Goal: Information Seeking & Learning: Learn about a topic

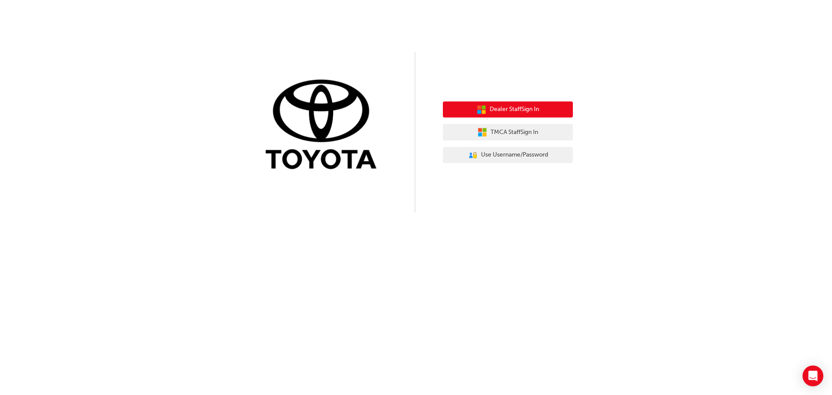
click at [536, 107] on span "Dealer Staff Sign In" at bounding box center [513, 109] width 49 height 10
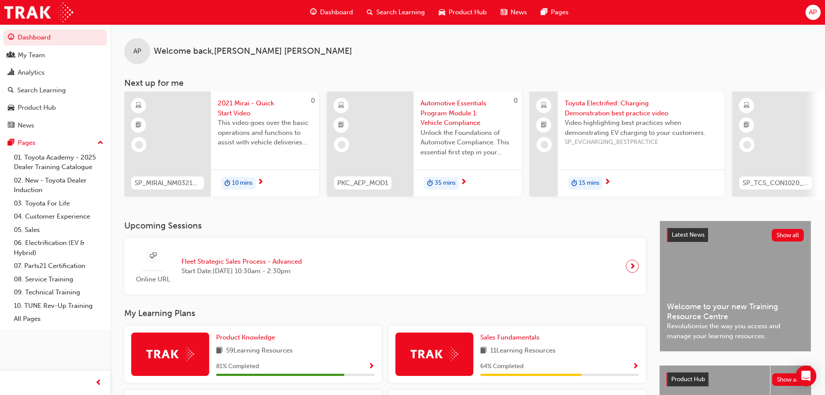
click at [397, 10] on span "Search Learning" at bounding box center [400, 12] width 49 height 10
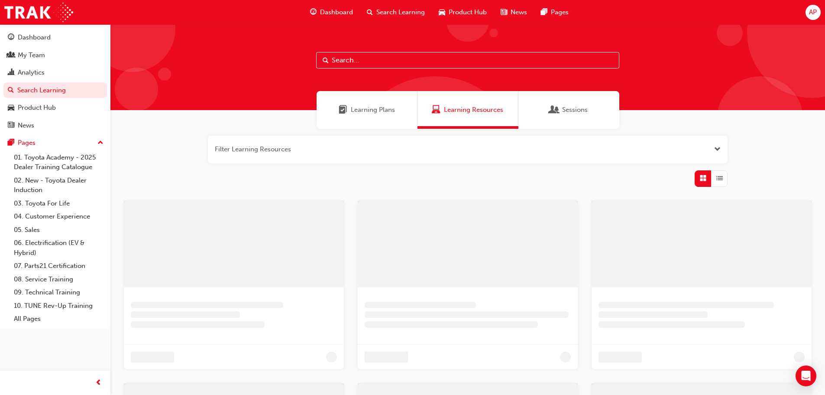
click at [344, 11] on span "Dashboard" at bounding box center [336, 12] width 33 height 10
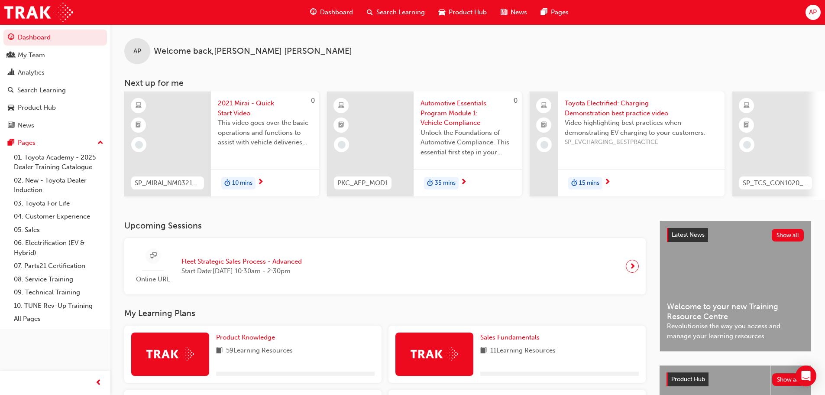
click at [381, 11] on span "Search Learning" at bounding box center [400, 12] width 49 height 10
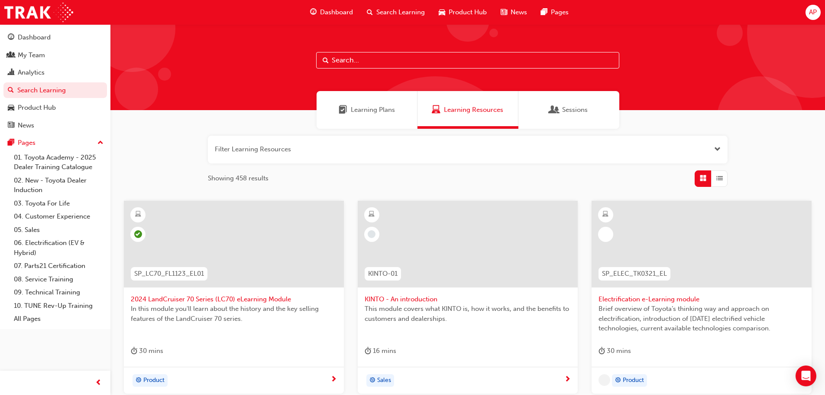
click at [249, 154] on button "button" at bounding box center [468, 150] width 520 height 28
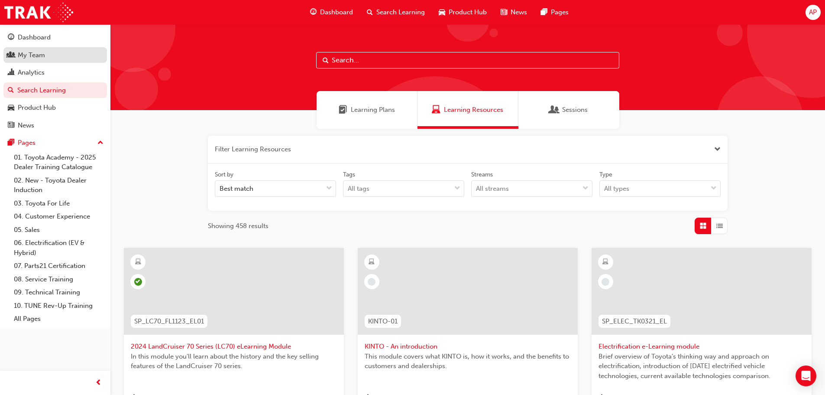
click at [48, 50] on div "My Team" at bounding box center [55, 55] width 95 height 11
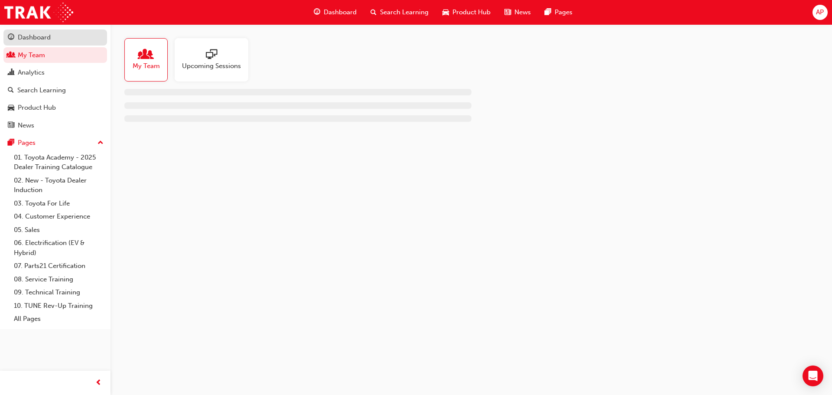
click at [50, 38] on div "Dashboard" at bounding box center [34, 37] width 33 height 10
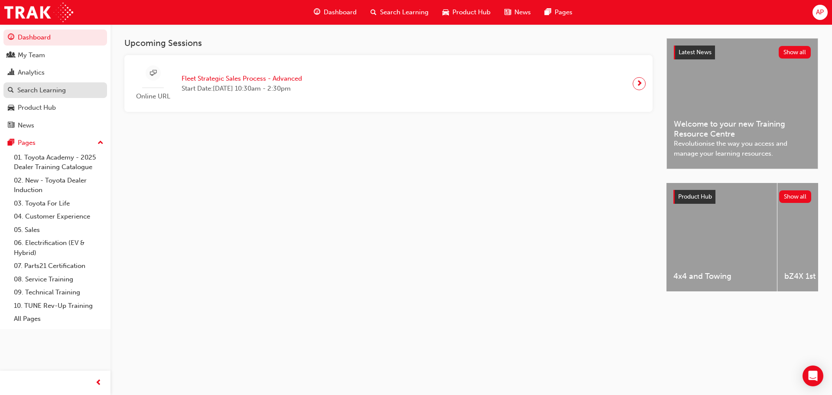
click at [64, 91] on div "Search Learning" at bounding box center [41, 90] width 49 height 10
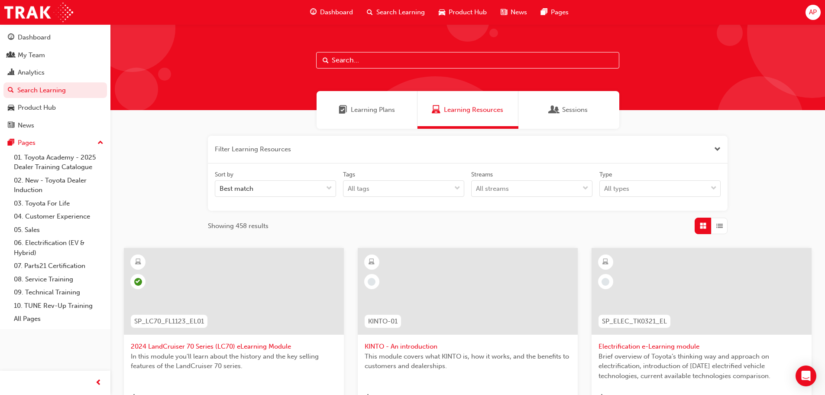
click at [391, 61] on input "text" at bounding box center [467, 60] width 303 height 16
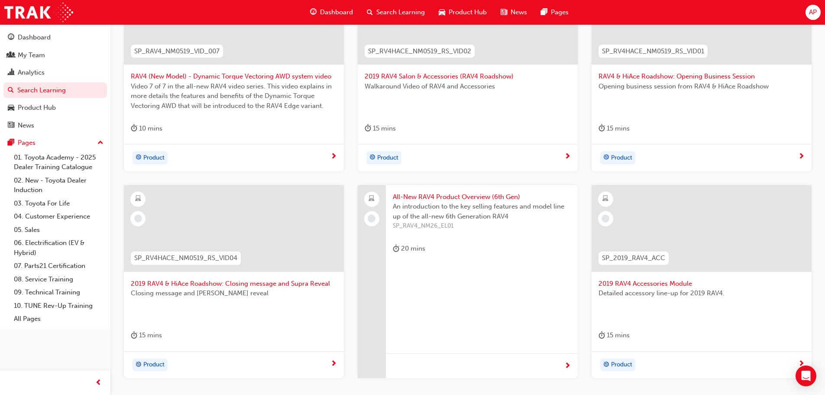
scroll to position [303, 0]
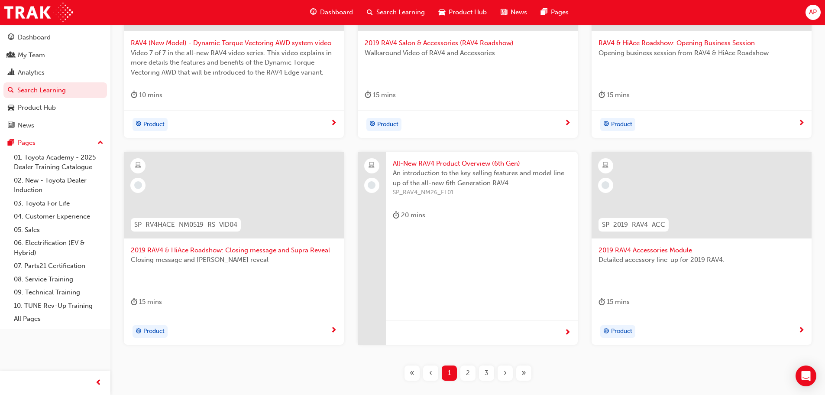
type input "rav4"
click at [468, 374] on span "2" at bounding box center [468, 373] width 4 height 10
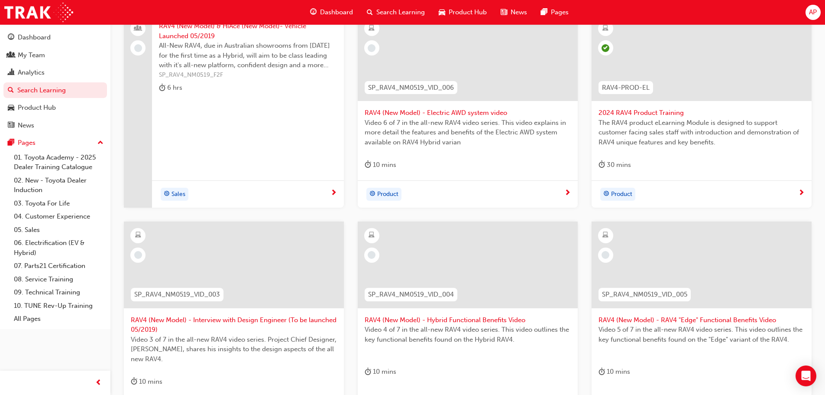
scroll to position [217, 0]
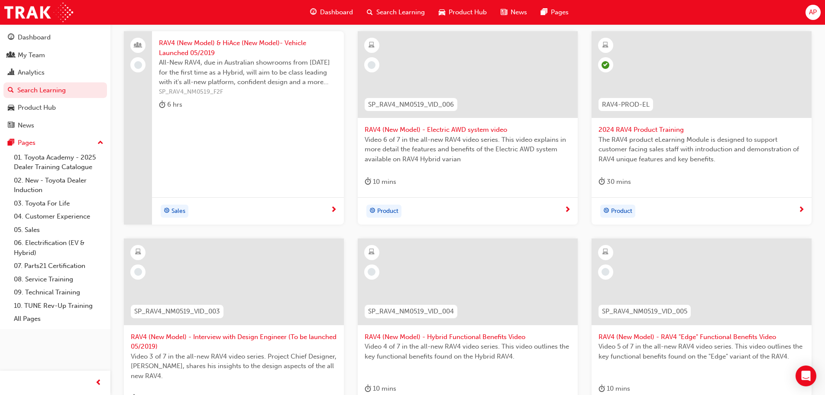
click at [439, 86] on div at bounding box center [468, 74] width 220 height 87
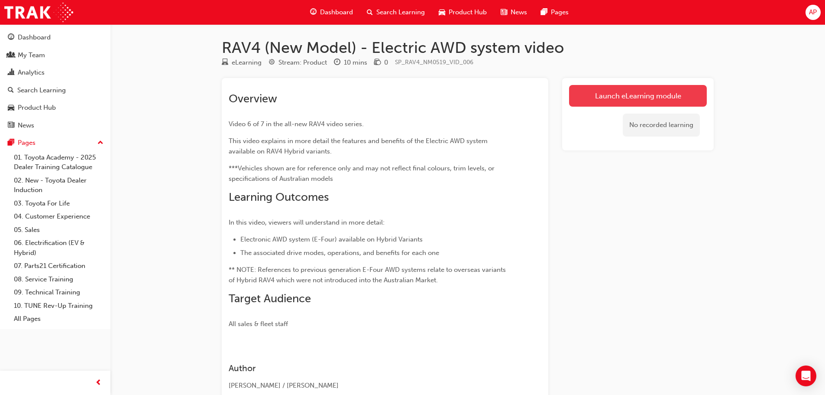
click at [637, 97] on link "Launch eLearning module" at bounding box center [638, 96] width 138 height 22
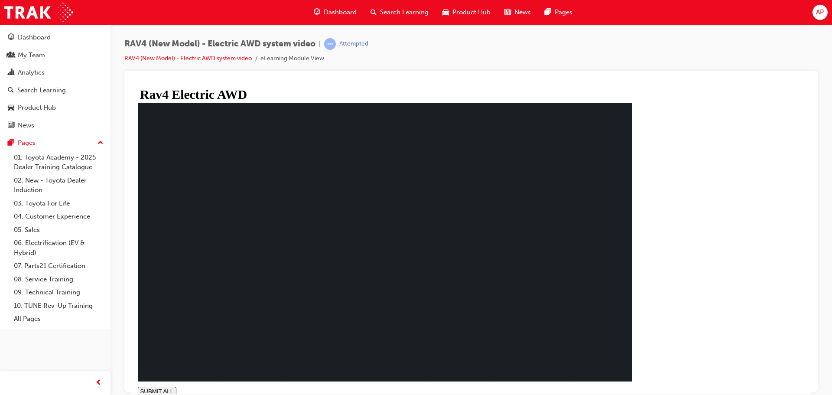
type input "1"
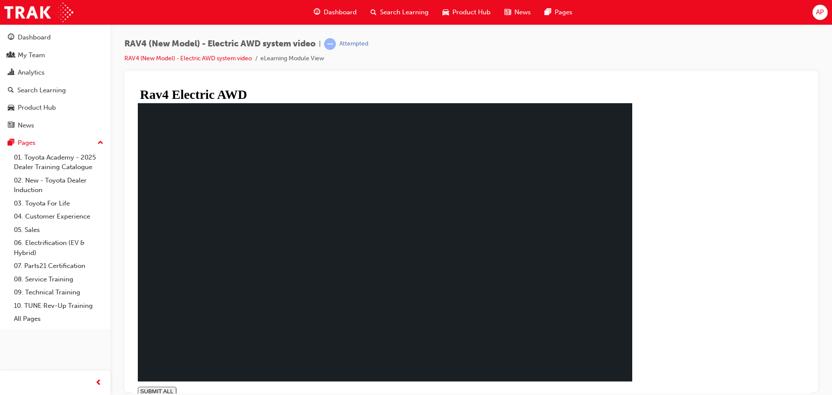
drag, startPoint x: 613, startPoint y: 349, endPoint x: 581, endPoint y: 333, distance: 36.2
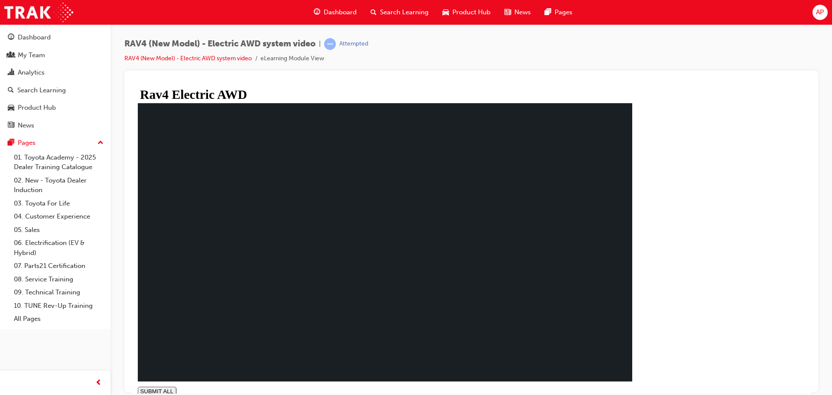
click at [632, 388] on div "You have completed this module. The All New RAV 4 :Electric AWD SUBMIT ALL volu…" at bounding box center [385, 249] width 494 height 292
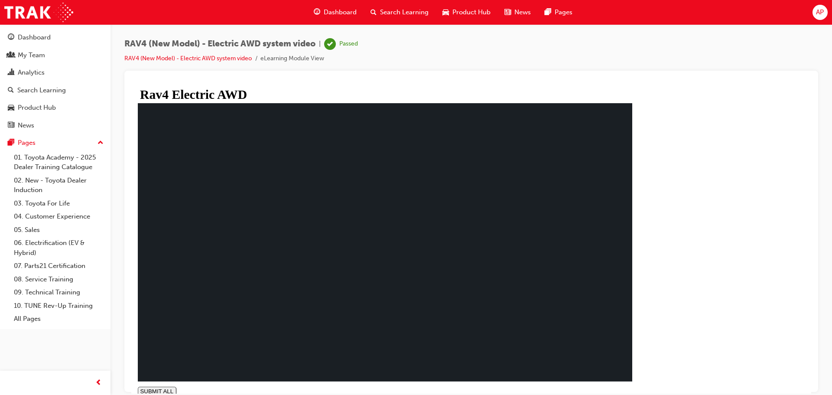
click at [389, 6] on div "Search Learning" at bounding box center [399, 12] width 72 height 18
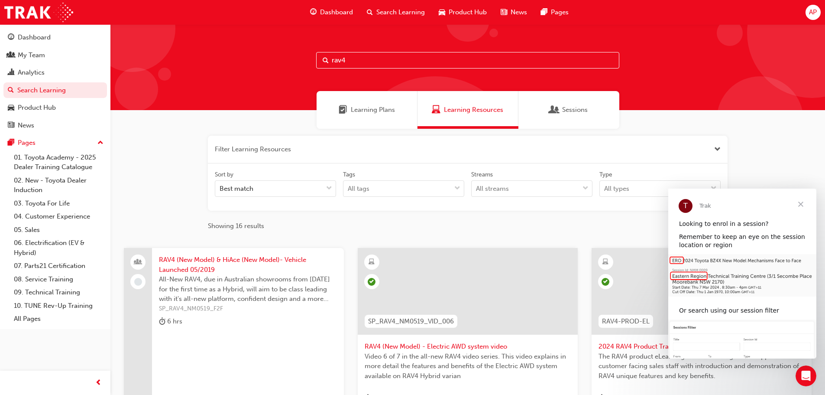
drag, startPoint x: 345, startPoint y: 65, endPoint x: 310, endPoint y: 55, distance: 37.0
click at [304, 71] on div "rav4" at bounding box center [467, 67] width 715 height 86
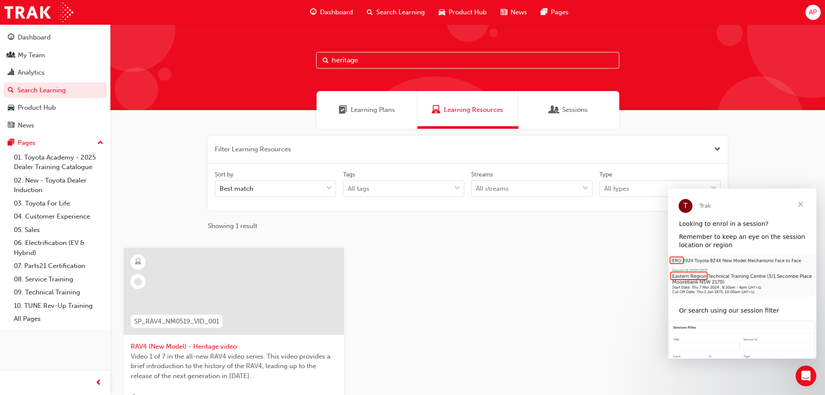
type input "heritage"
click at [256, 280] on div at bounding box center [234, 291] width 220 height 87
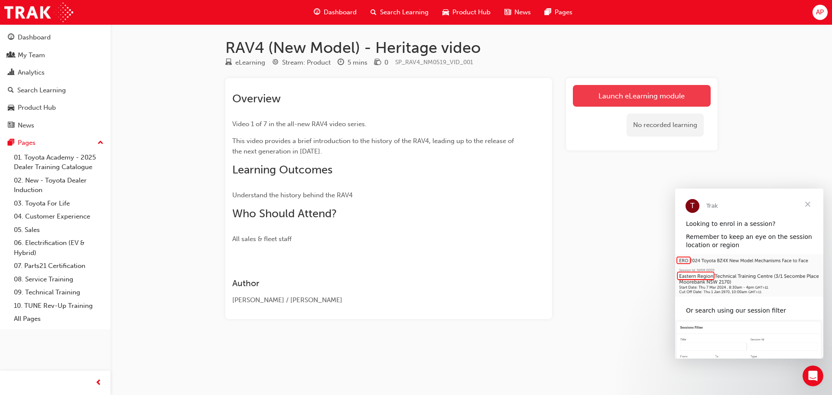
click at [609, 95] on link "Launch eLearning module" at bounding box center [642, 96] width 138 height 22
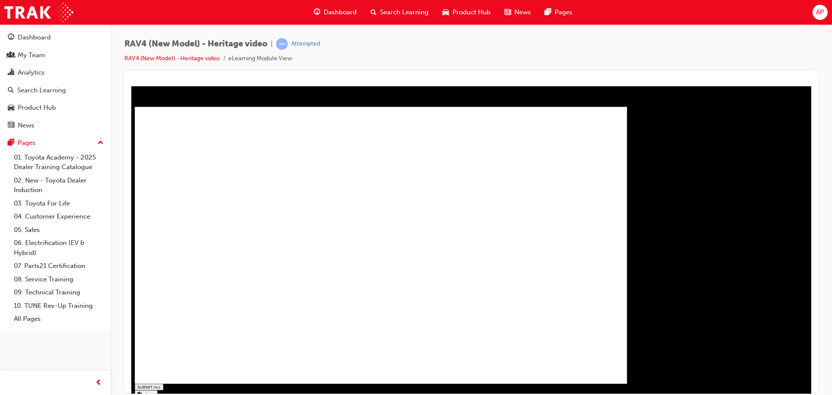
click at [633, 388] on div "The All [DEMOGRAPHIC_DATA] 4 :Heritage SUBMIT ALL volume PREV NEXT SUBMIT FINISH" at bounding box center [384, 259] width 498 height 304
type input "1"
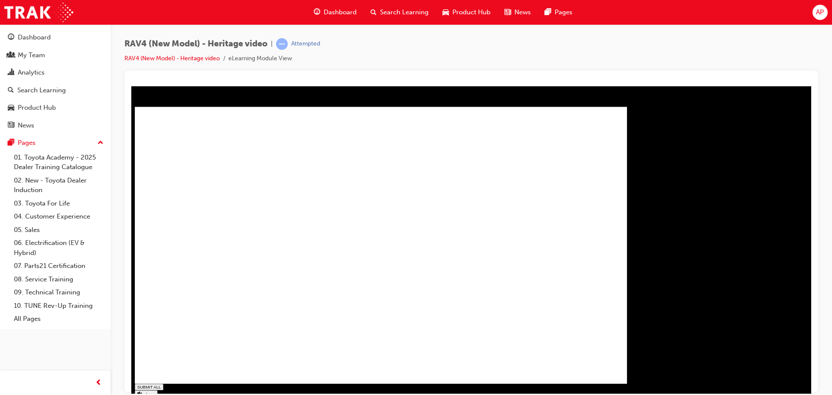
click at [51, 35] on div "Dashboard" at bounding box center [55, 37] width 95 height 11
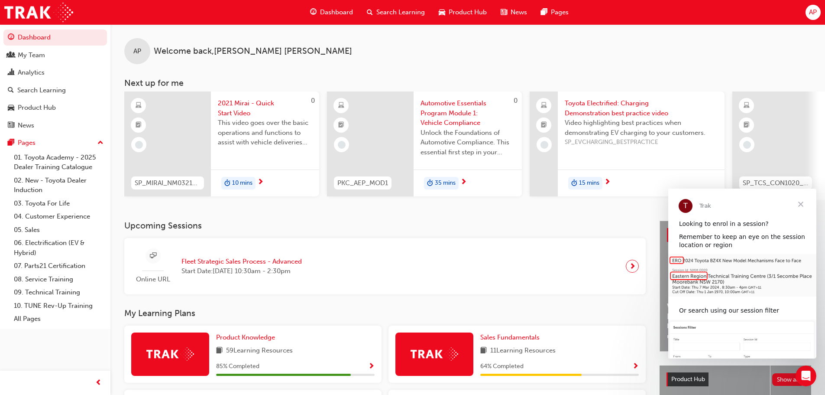
click at [236, 123] on span "This video goes over the basic operations and functions to assist with vehicle …" at bounding box center [265, 132] width 94 height 29
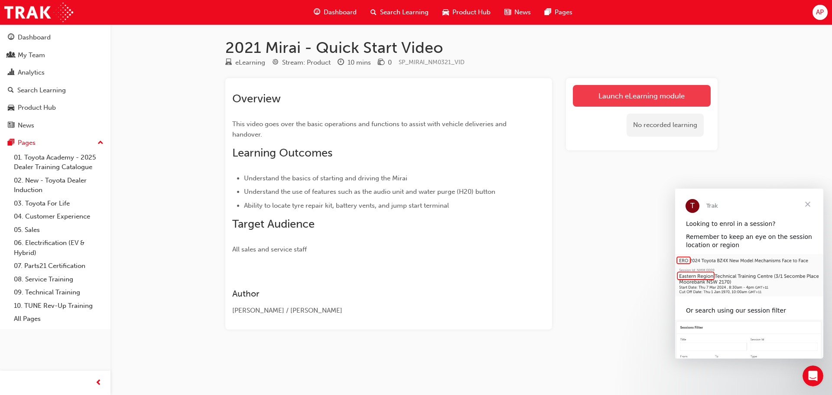
click at [600, 95] on link "Launch eLearning module" at bounding box center [642, 96] width 138 height 22
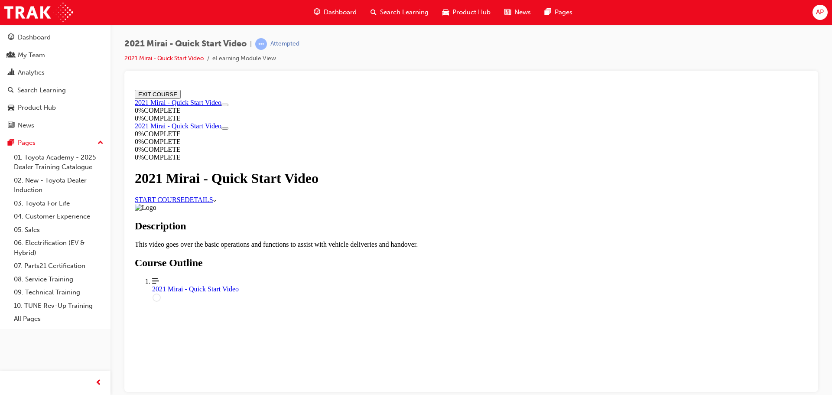
click at [184, 203] on link "START COURSE" at bounding box center [160, 198] width 50 height 7
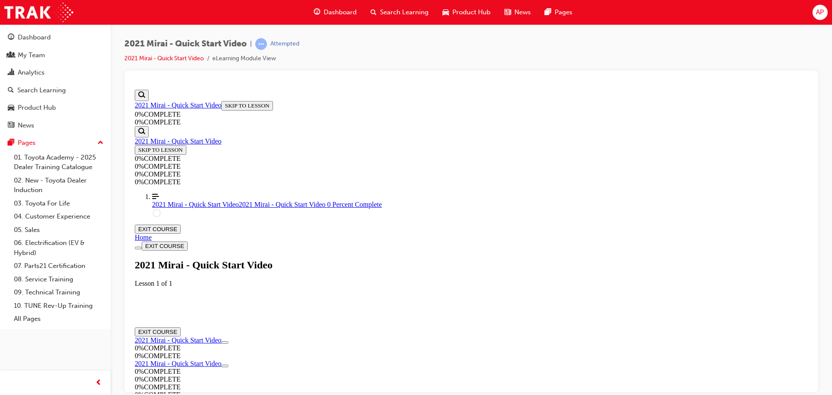
scroll to position [30, 0]
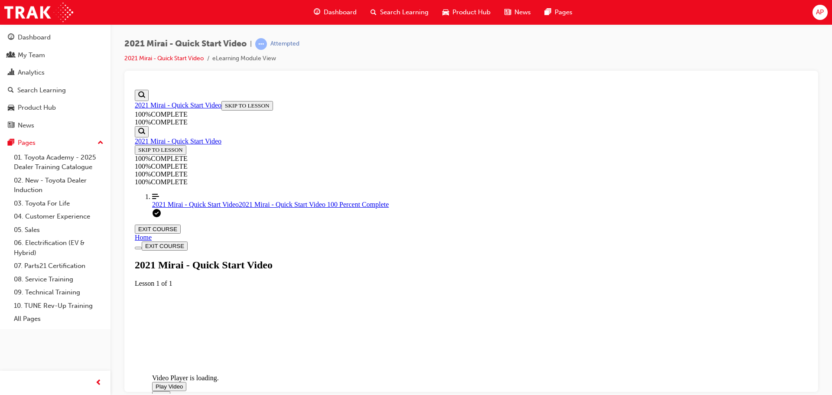
click at [155, 382] on span "Video player. You can use the space bar to toggle playback and arrow keys to sc…" at bounding box center [155, 385] width 0 height 6
click at [181, 224] on button "EXIT COURSE" at bounding box center [158, 228] width 46 height 9
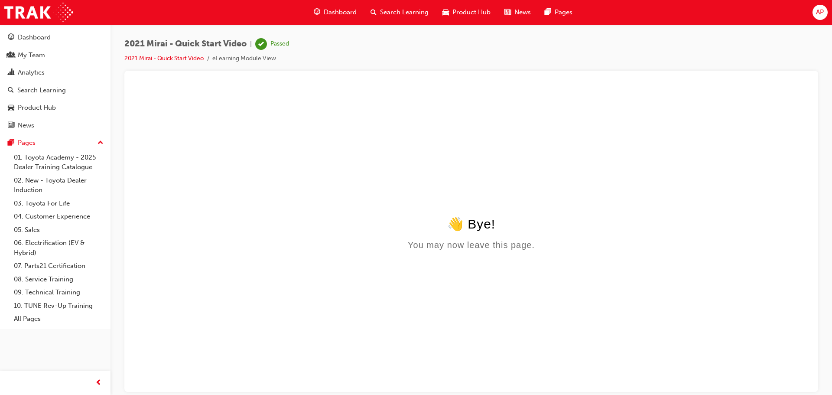
scroll to position [0, 0]
click at [327, 13] on span "Dashboard" at bounding box center [340, 12] width 33 height 10
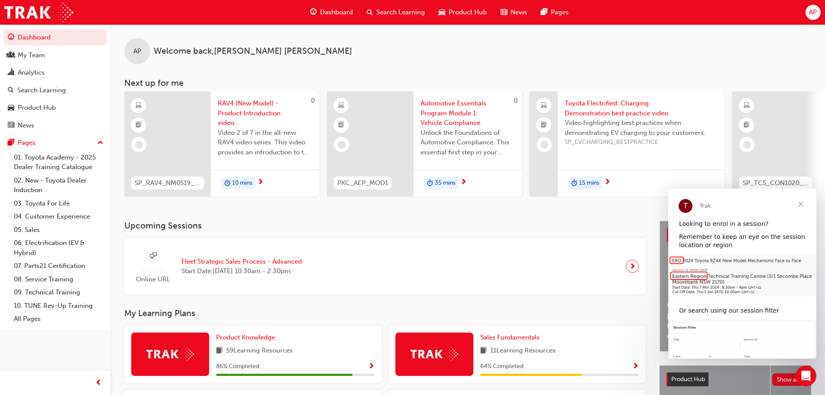
click at [213, 131] on div "RAV4 (New Model) - Product Introduction video Video 2 of 7 in the all-new RAV4 …" at bounding box center [265, 130] width 108 height 78
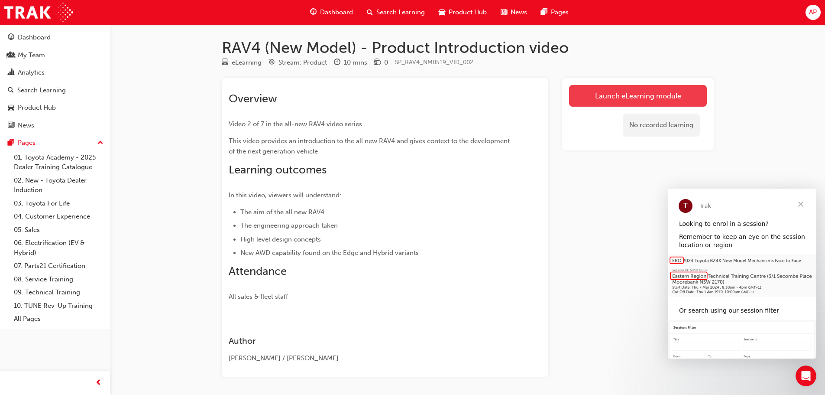
click at [624, 92] on link "Launch eLearning module" at bounding box center [638, 96] width 138 height 22
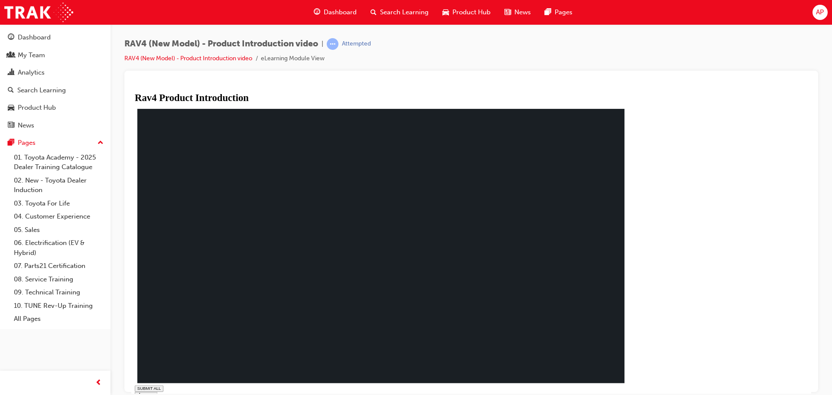
type input "0.129"
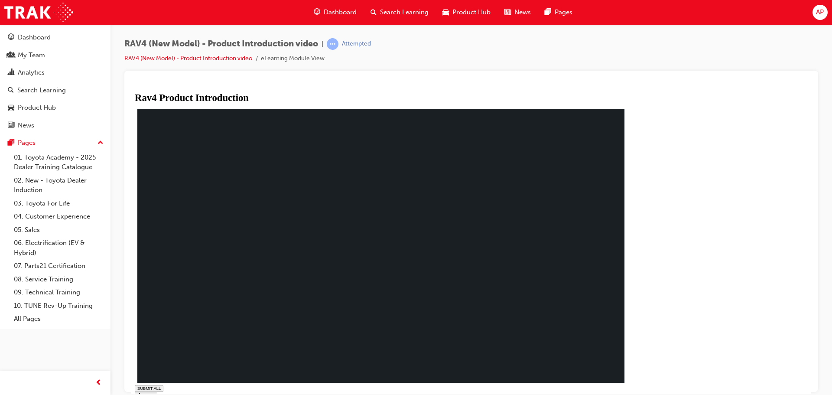
drag, startPoint x: 280, startPoint y: 236, endPoint x: 275, endPoint y: 236, distance: 4.8
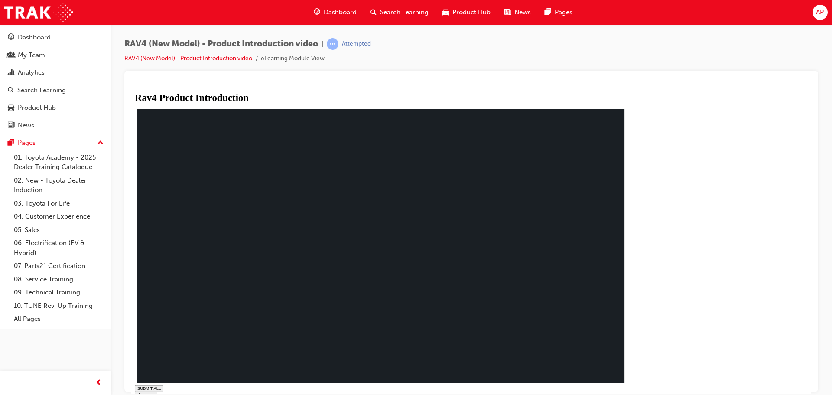
drag, startPoint x: 327, startPoint y: 194, endPoint x: 315, endPoint y: 194, distance: 12.6
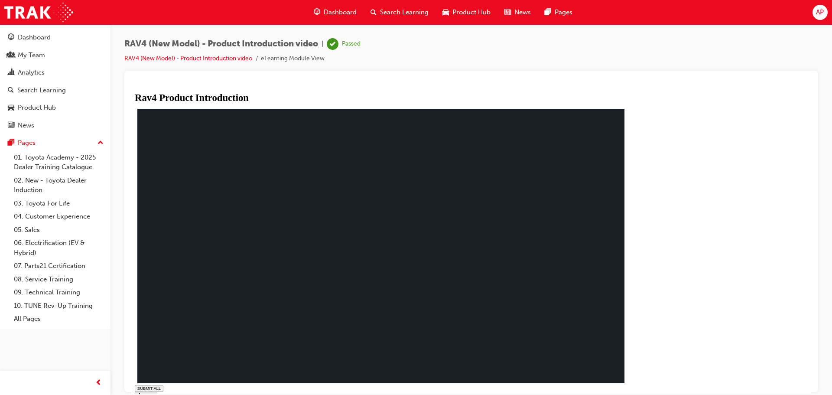
click at [336, 14] on span "Dashboard" at bounding box center [340, 12] width 33 height 10
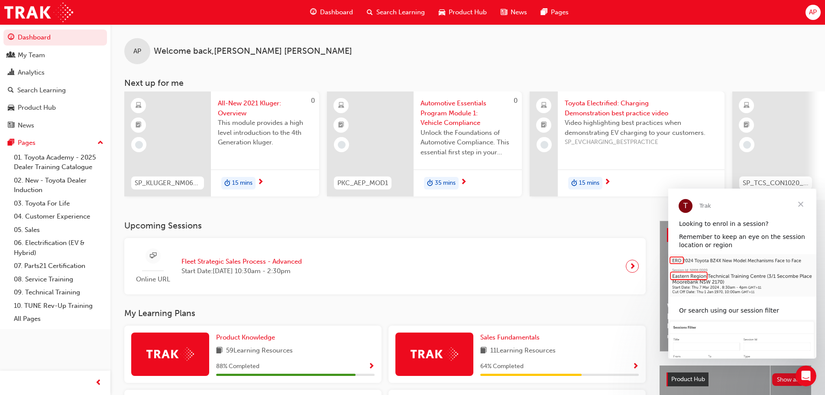
click at [174, 120] on div at bounding box center [167, 143] width 87 height 105
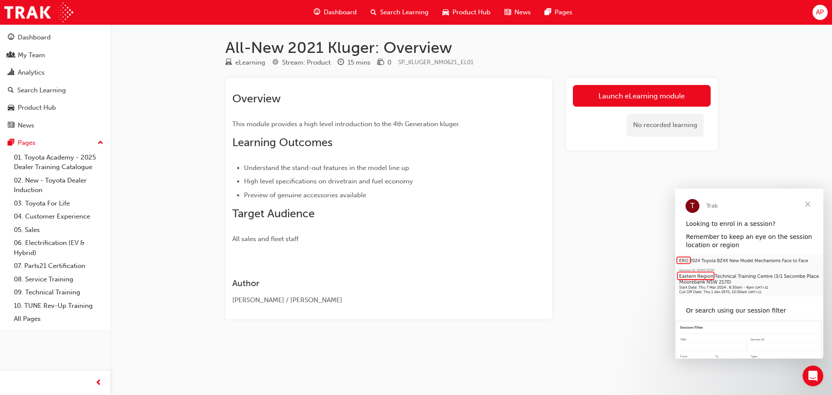
click at [641, 93] on link "Launch eLearning module" at bounding box center [642, 96] width 138 height 22
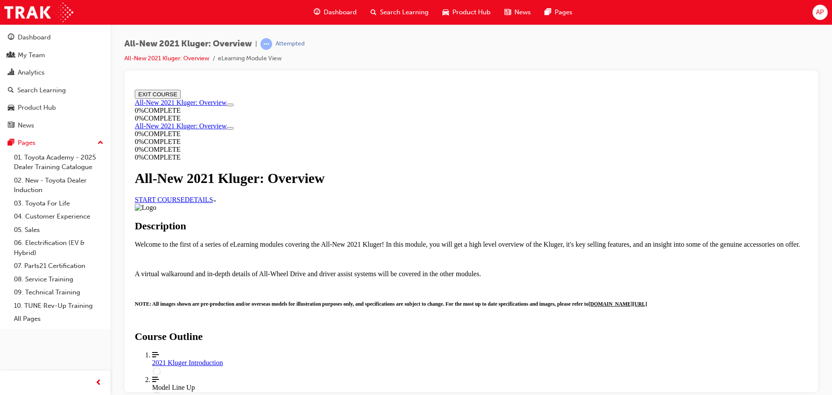
click at [184, 203] on link "START COURSE" at bounding box center [160, 198] width 50 height 7
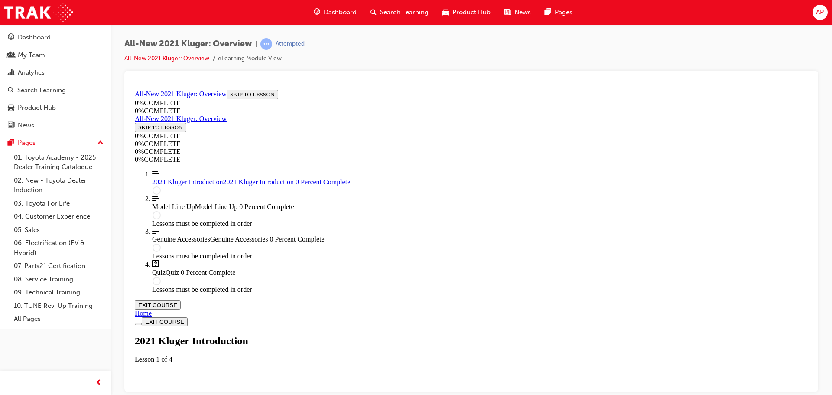
scroll to position [30, 0]
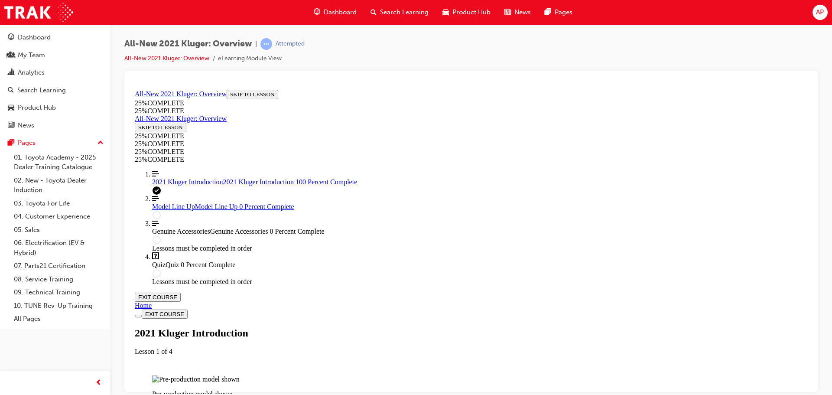
scroll to position [1483, 0]
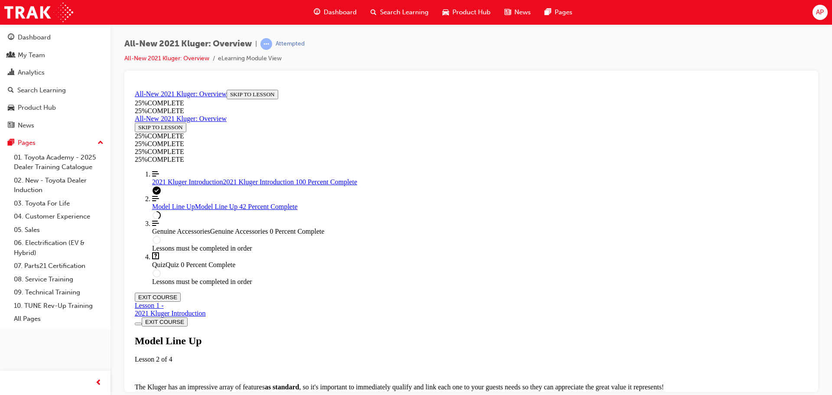
scroll to position [1163, 0]
drag, startPoint x: 807, startPoint y: 223, endPoint x: 945, endPoint y: 421, distance: 240.8
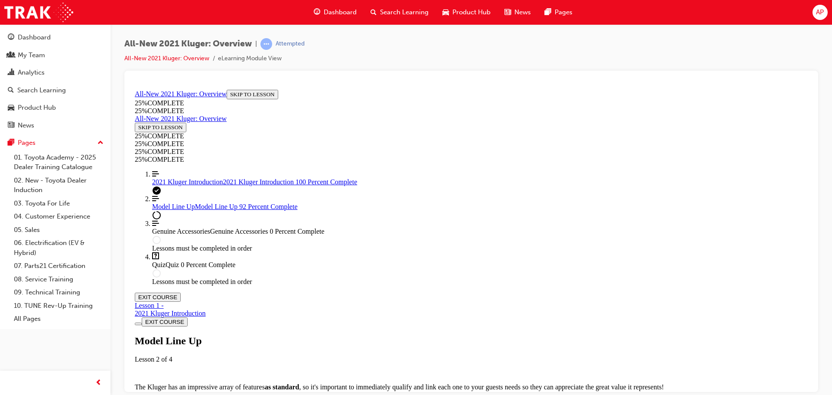
scroll to position [2313, 0]
drag, startPoint x: 456, startPoint y: 210, endPoint x: 450, endPoint y: 212, distance: 7.1
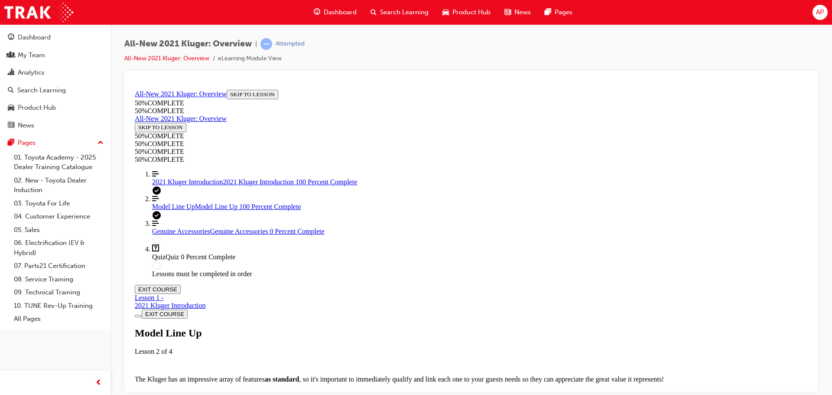
scroll to position [2529, 0]
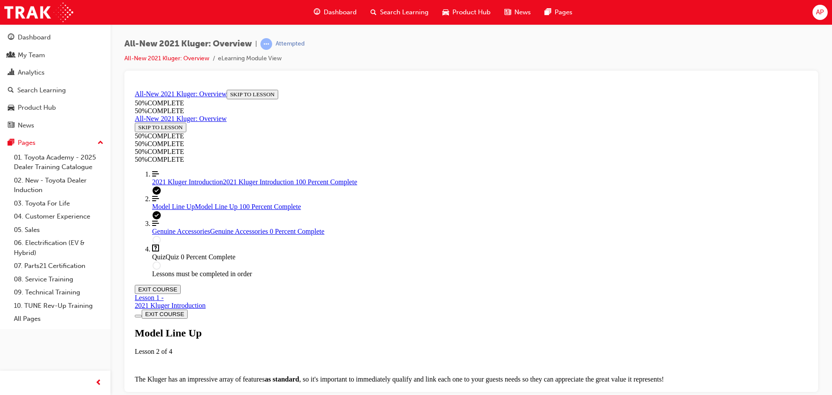
scroll to position [2622, 0]
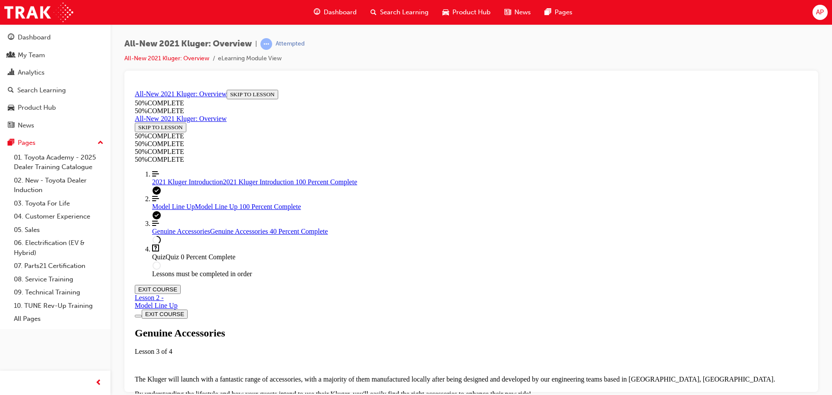
scroll to position [290, 0]
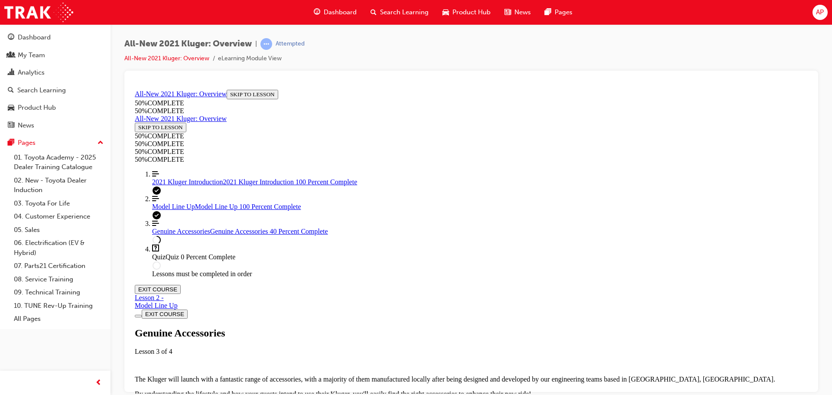
drag, startPoint x: 627, startPoint y: 333, endPoint x: 627, endPoint y: 327, distance: 5.6
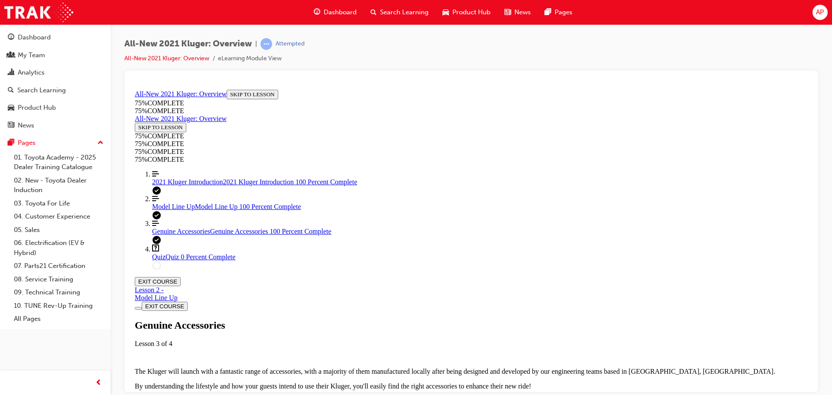
scroll to position [1050, 0]
drag, startPoint x: 805, startPoint y: 253, endPoint x: 948, endPoint y: 418, distance: 218.0
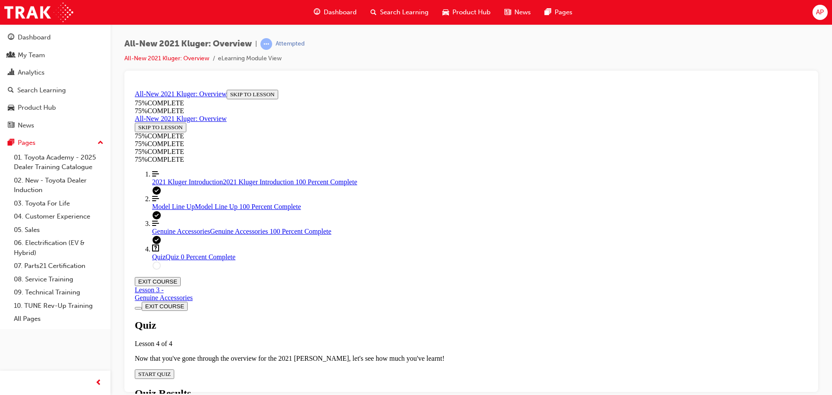
scroll to position [30, 0]
click at [171, 370] on span "START QUIZ" at bounding box center [154, 373] width 32 height 6
drag, startPoint x: 450, startPoint y: 267, endPoint x: 756, endPoint y: 243, distance: 306.3
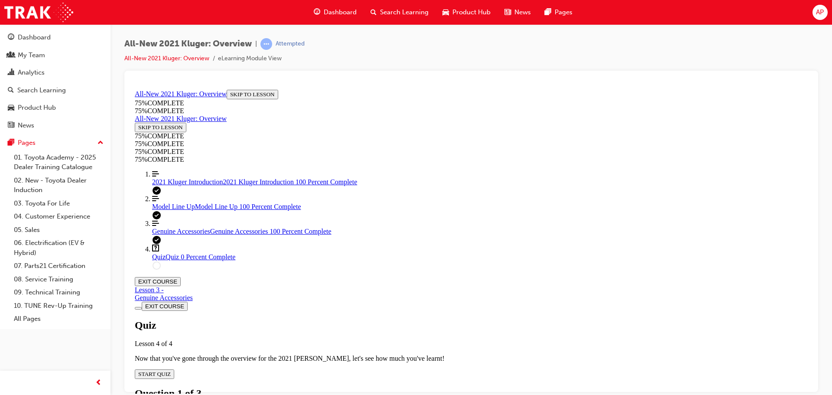
scroll to position [118, 0]
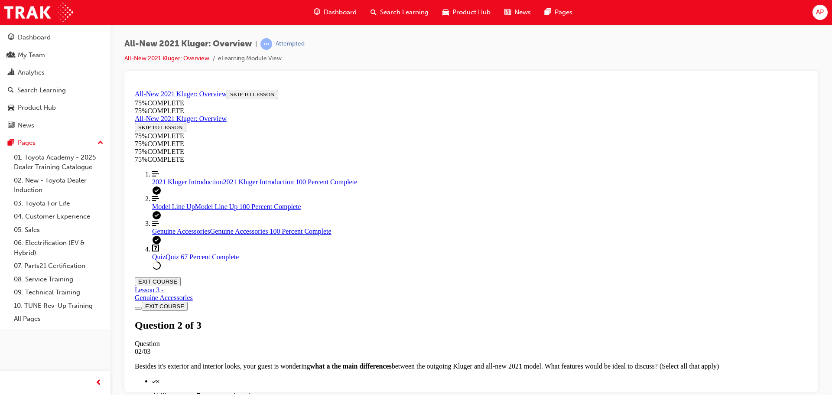
scroll to position [102, 0]
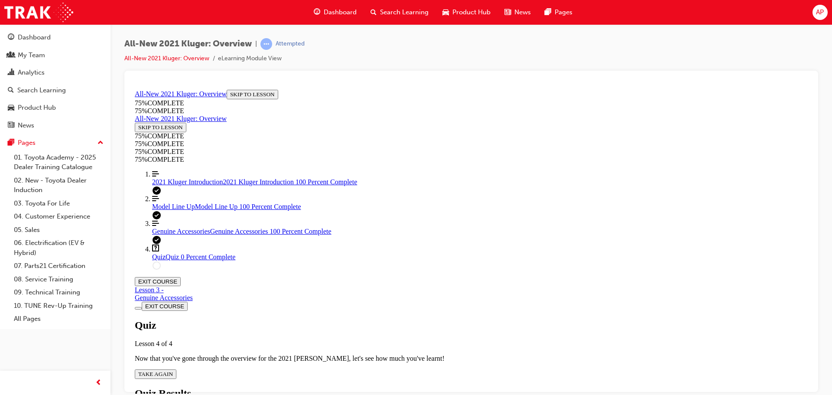
click at [173, 370] on span "TAKE AGAIN" at bounding box center [155, 373] width 35 height 6
drag, startPoint x: 514, startPoint y: 375, endPoint x: 514, endPoint y: 369, distance: 5.6
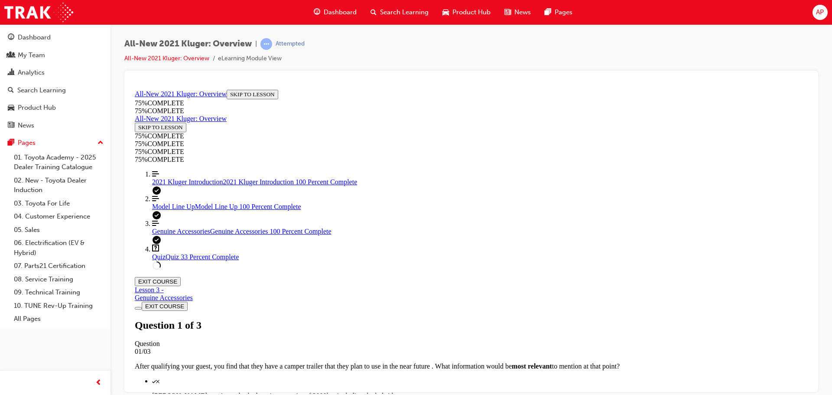
scroll to position [128, 0]
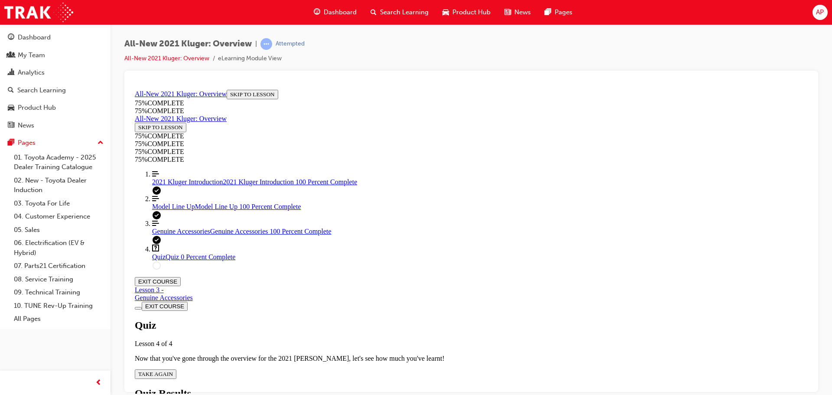
click at [408, 319] on div "Quiz Lesson 4 of 4 Now that you've gone through the overview for the 2021 [PERS…" at bounding box center [471, 348] width 673 height 59
click at [176, 369] on button "TAKE AGAIN" at bounding box center [156, 374] width 42 height 10
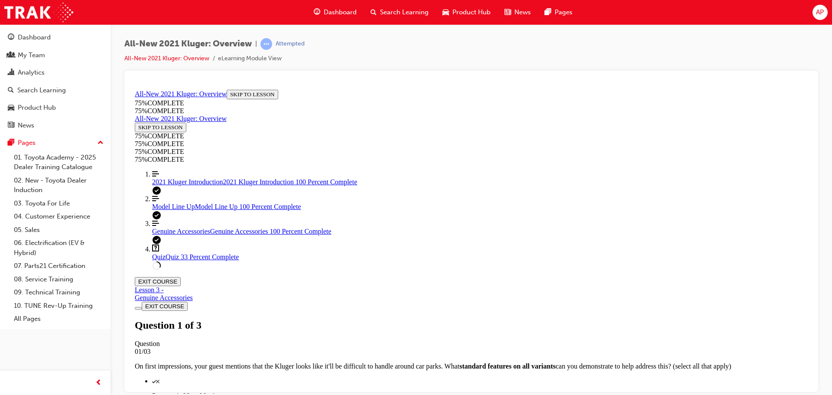
scroll to position [162, 0]
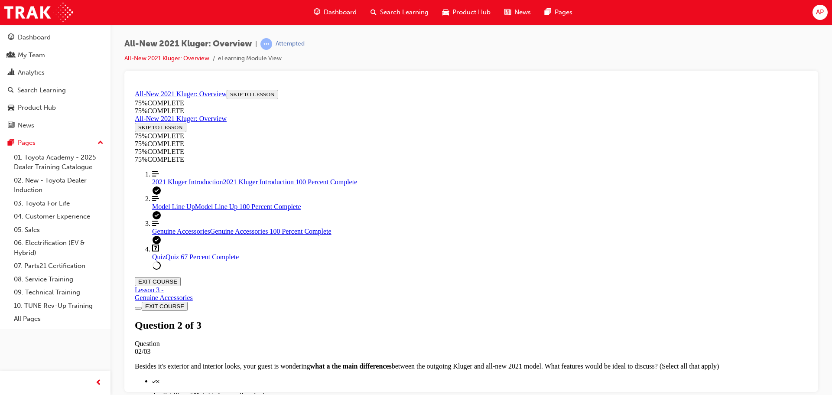
scroll to position [145, 0]
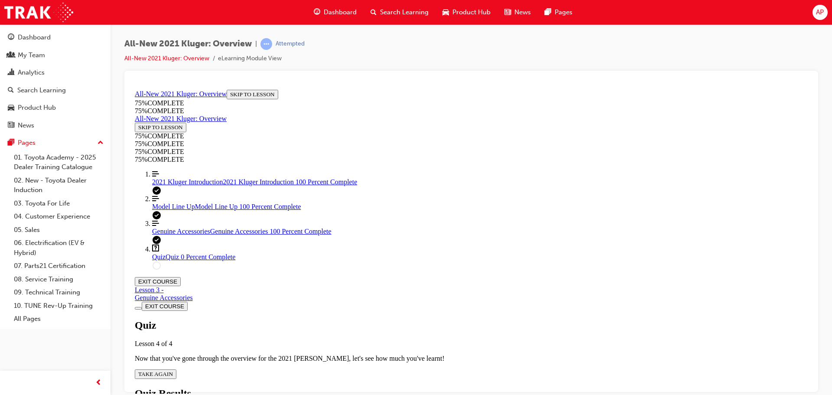
scroll to position [31, 0]
click at [397, 319] on div "Quiz Lesson 4 of 4 Now that you've gone through the overview for the 2021 [PERS…" at bounding box center [471, 348] width 673 height 59
click at [173, 370] on span "TAKE AGAIN" at bounding box center [155, 373] width 35 height 6
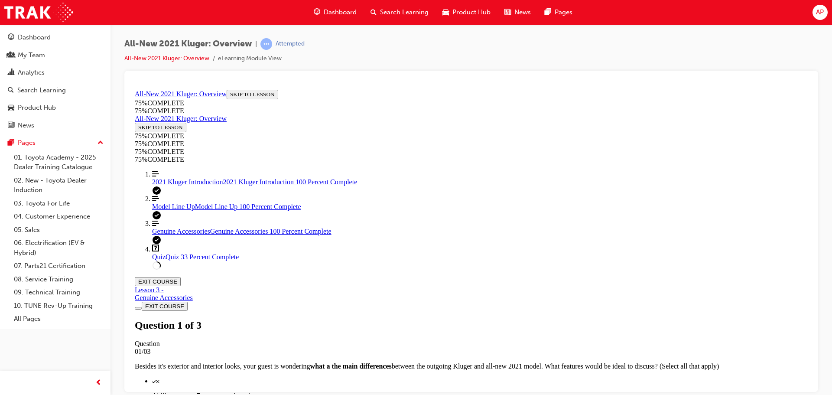
scroll to position [118, 0]
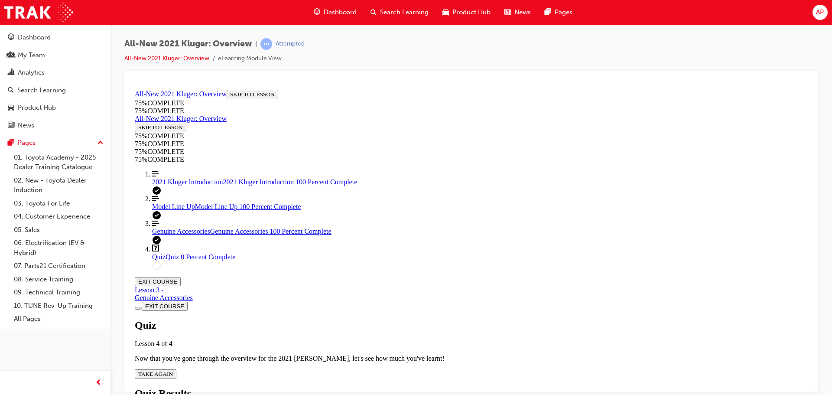
click at [413, 319] on div "Quiz Lesson 4 of 4 Now that you've gone through the overview for the 2021 [PERS…" at bounding box center [471, 348] width 673 height 59
click at [414, 319] on div "Quiz Lesson 4 of 4 Now that you've gone through the overview for the 2021 [PERS…" at bounding box center [471, 348] width 673 height 59
click at [173, 370] on span "TAKE AGAIN" at bounding box center [155, 373] width 35 height 6
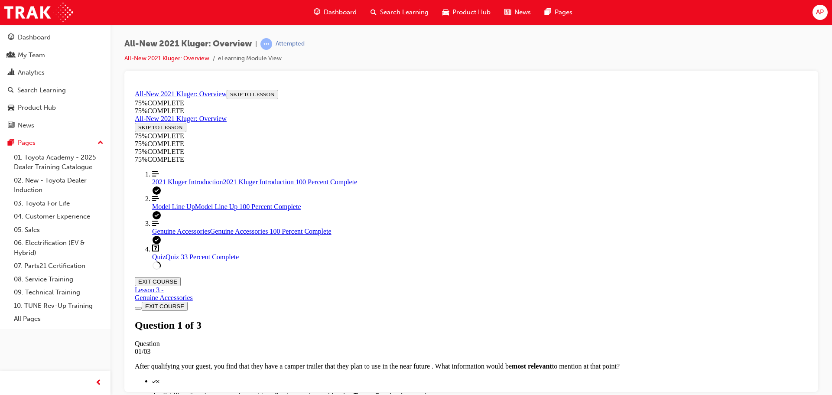
scroll to position [118, 0]
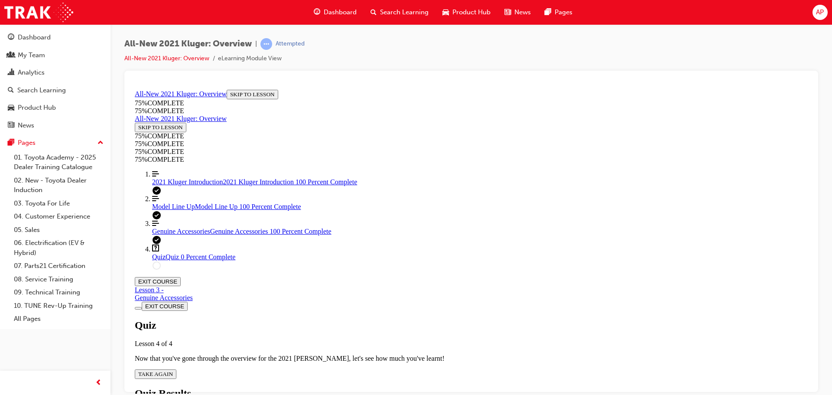
scroll to position [31, 0]
click at [388, 319] on div "Quiz Lesson 4 of 4 Now that you've gone through the overview for the 2021 [PERS…" at bounding box center [471, 348] width 673 height 59
click at [173, 370] on span "TAKE AGAIN" at bounding box center [155, 373] width 35 height 6
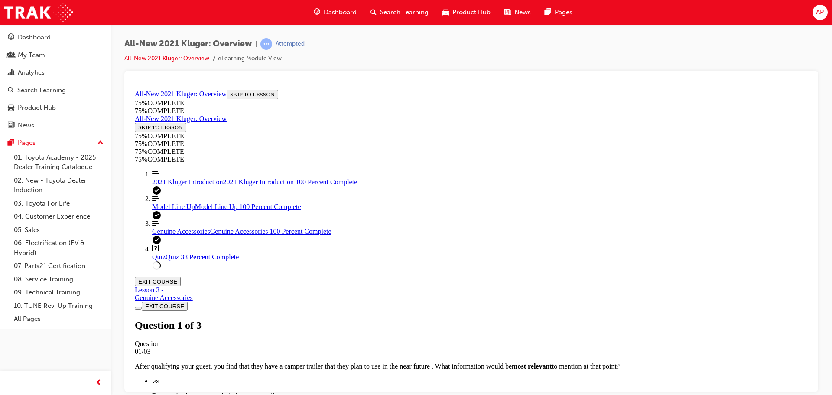
scroll to position [118, 0]
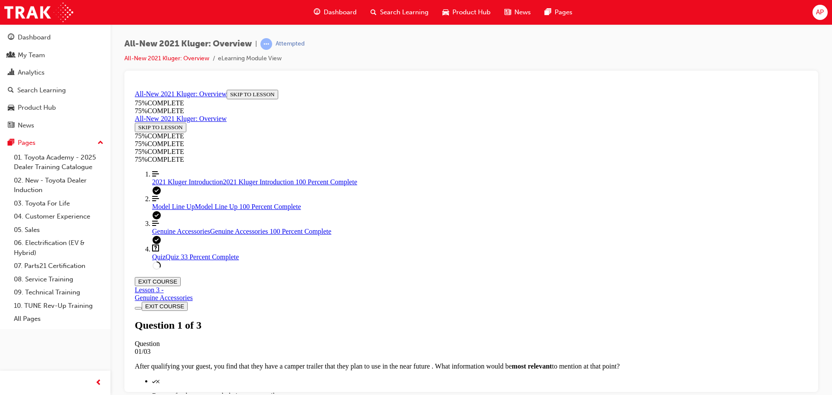
scroll to position [162, 0]
